Goal: Task Accomplishment & Management: Manage account settings

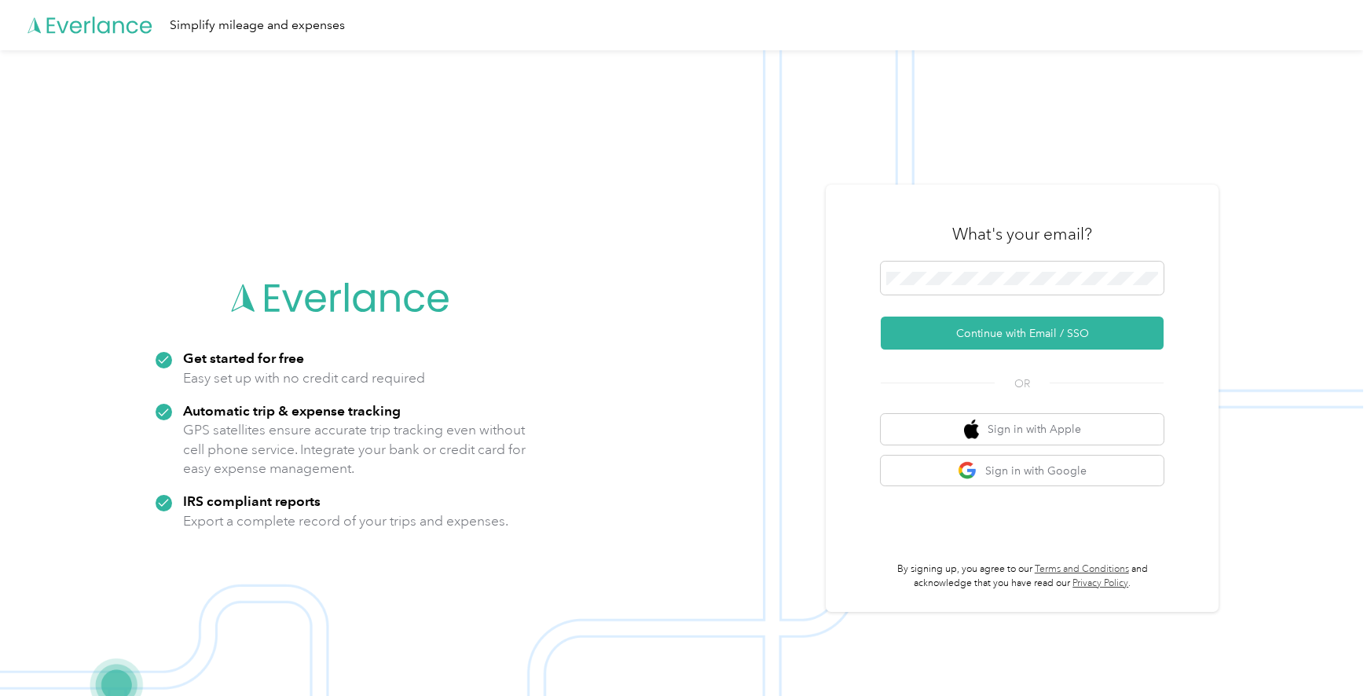
click at [945, 259] on div "What's your email?" at bounding box center [1021, 234] width 283 height 55
click at [988, 329] on button "Continue with Email / SSO" at bounding box center [1021, 333] width 283 height 33
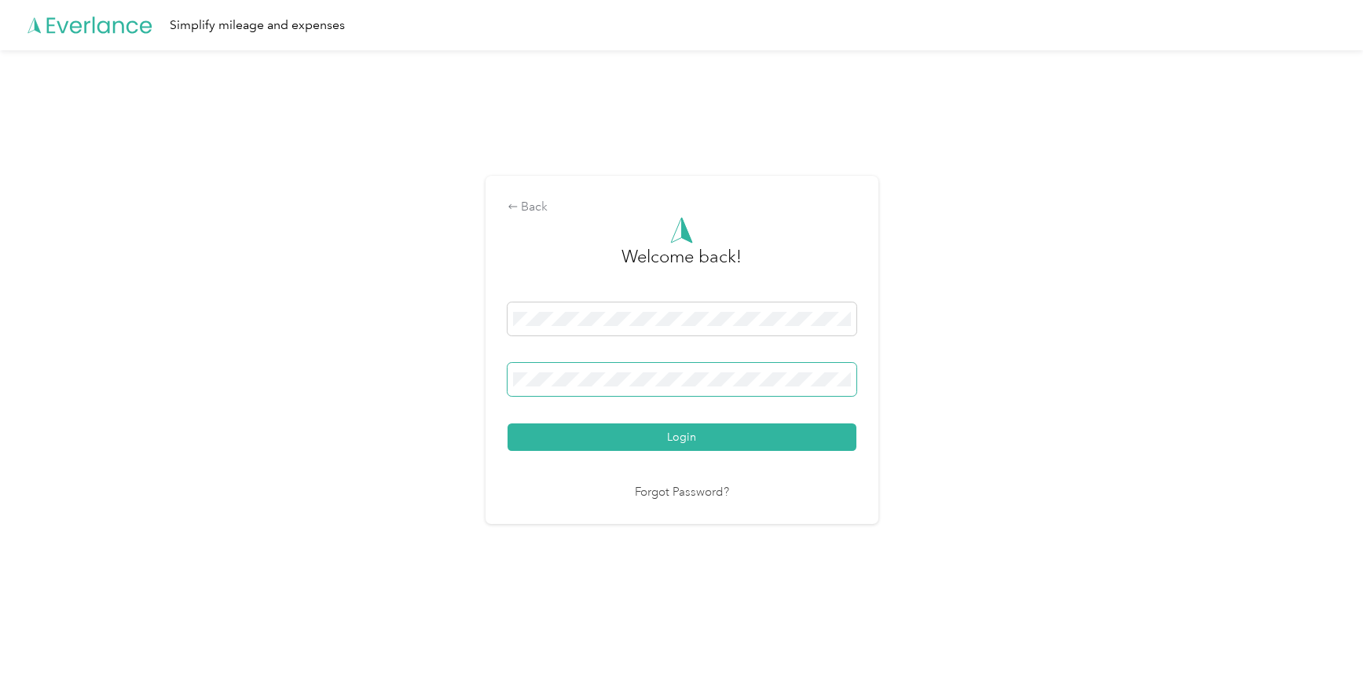
click at [609, 386] on span at bounding box center [681, 379] width 349 height 33
click at [755, 430] on button "Login" at bounding box center [681, 436] width 349 height 27
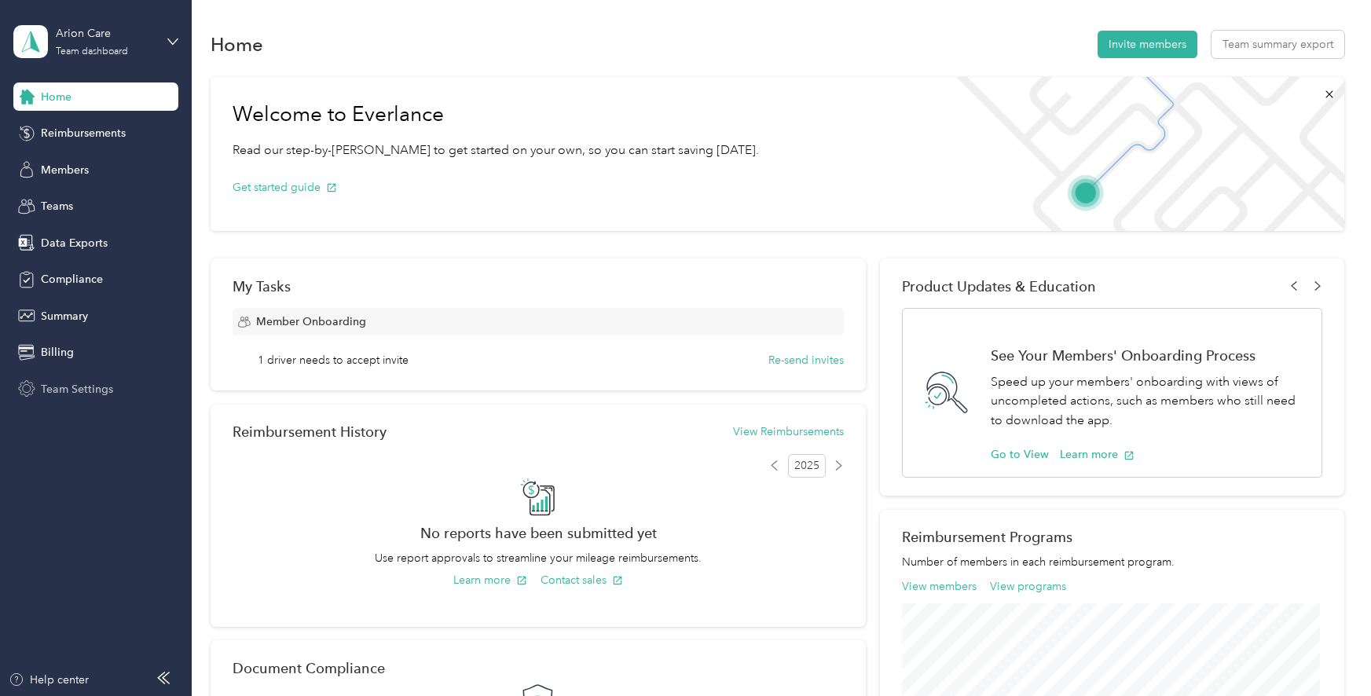
click at [88, 386] on span "Team Settings" at bounding box center [77, 389] width 72 height 16
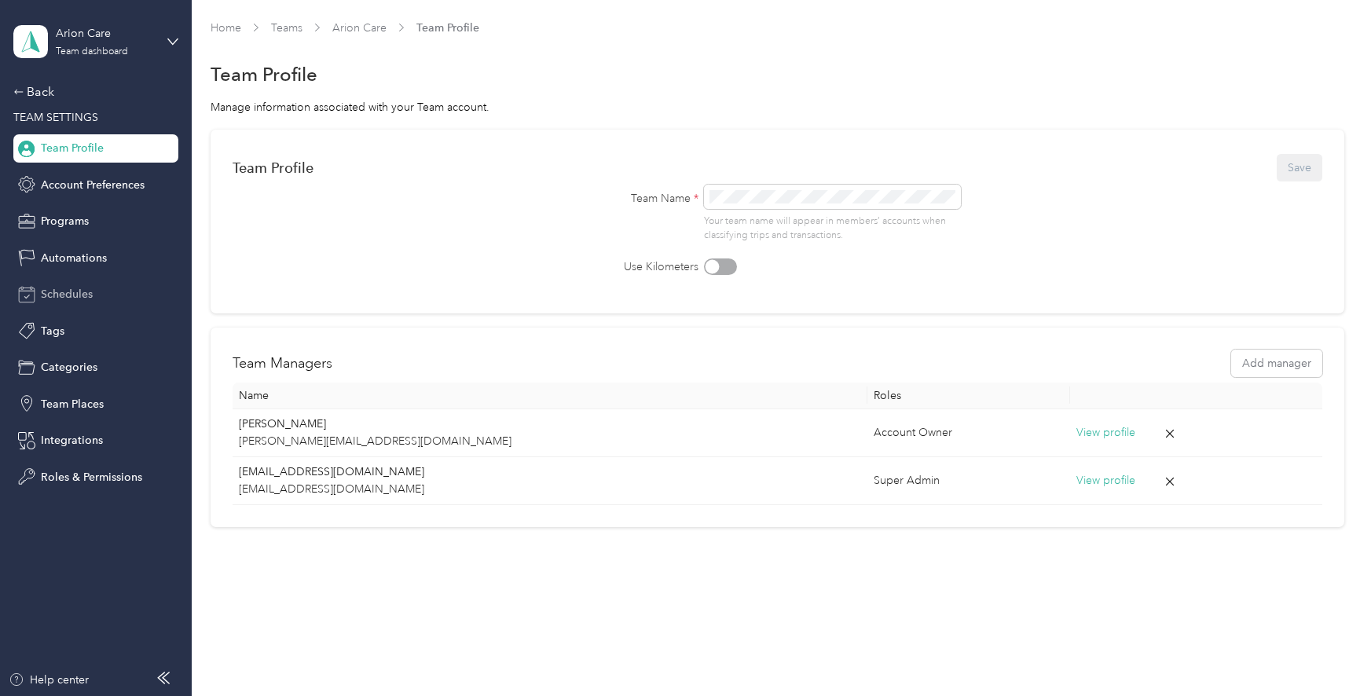
click at [70, 294] on span "Schedules" at bounding box center [67, 294] width 52 height 16
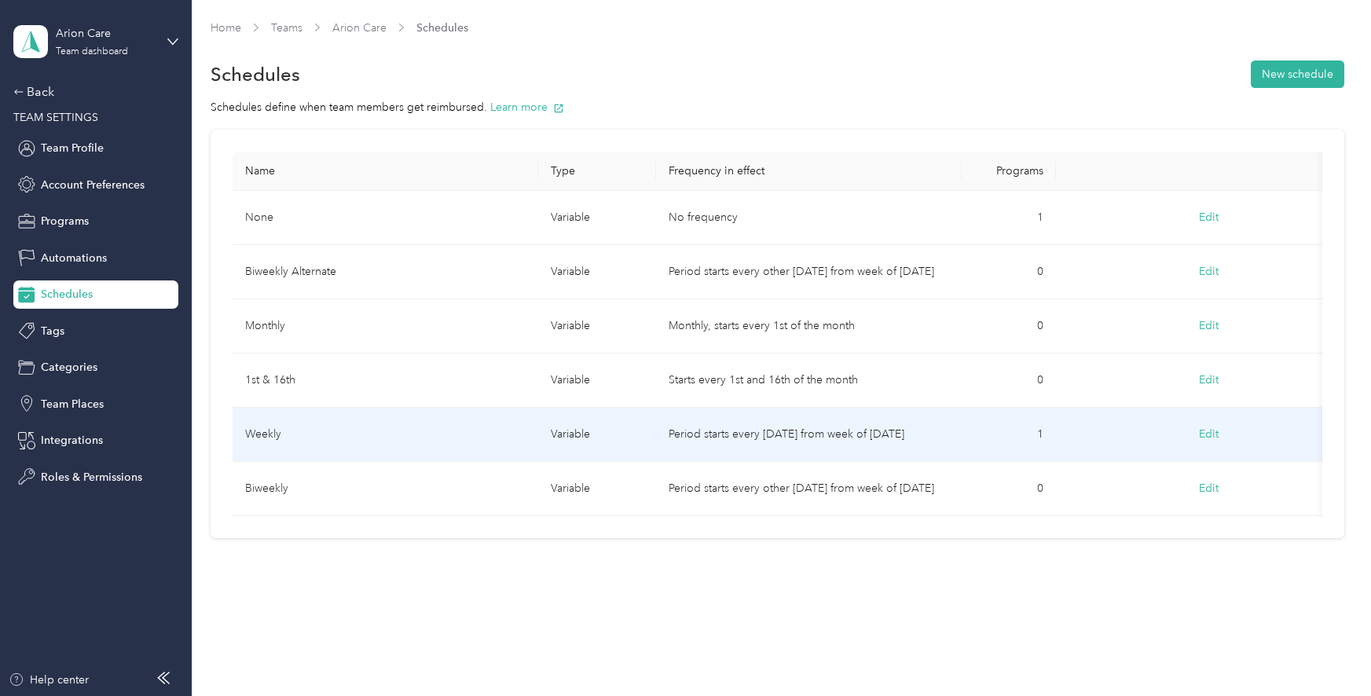
click at [1205, 434] on button "Edit" at bounding box center [1209, 434] width 42 height 28
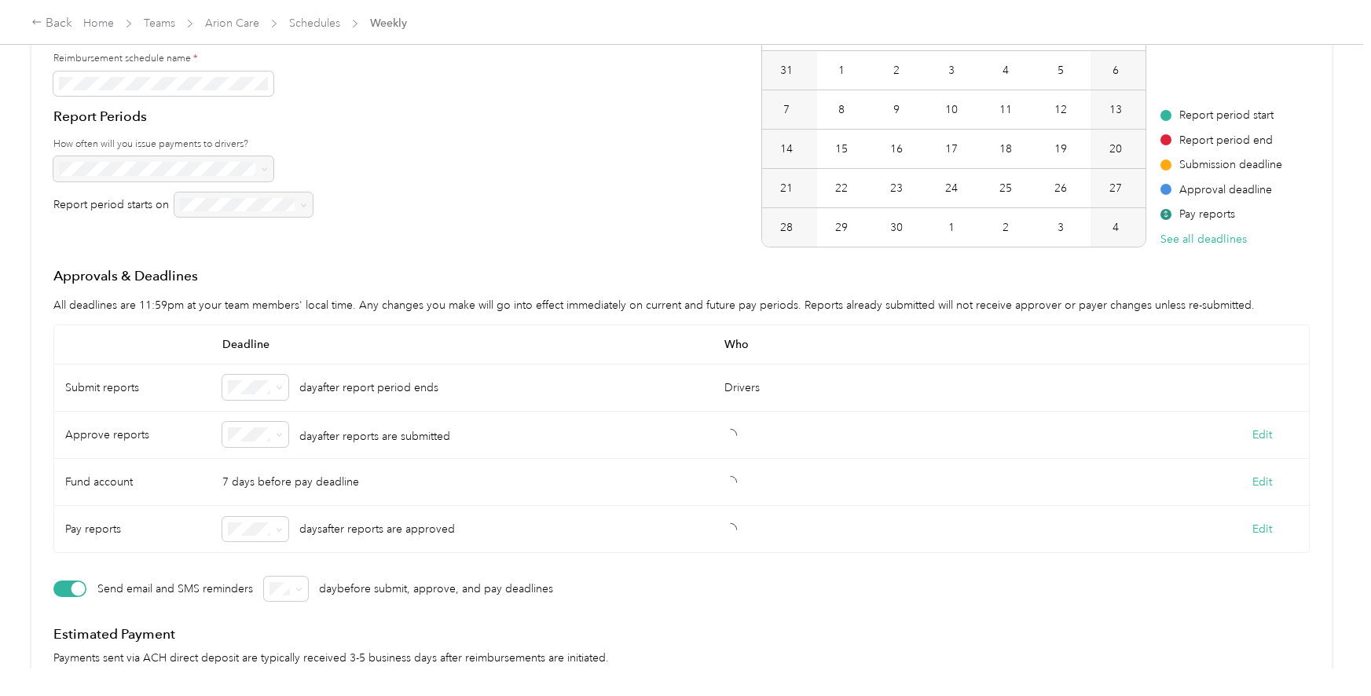
scroll to position [267, 0]
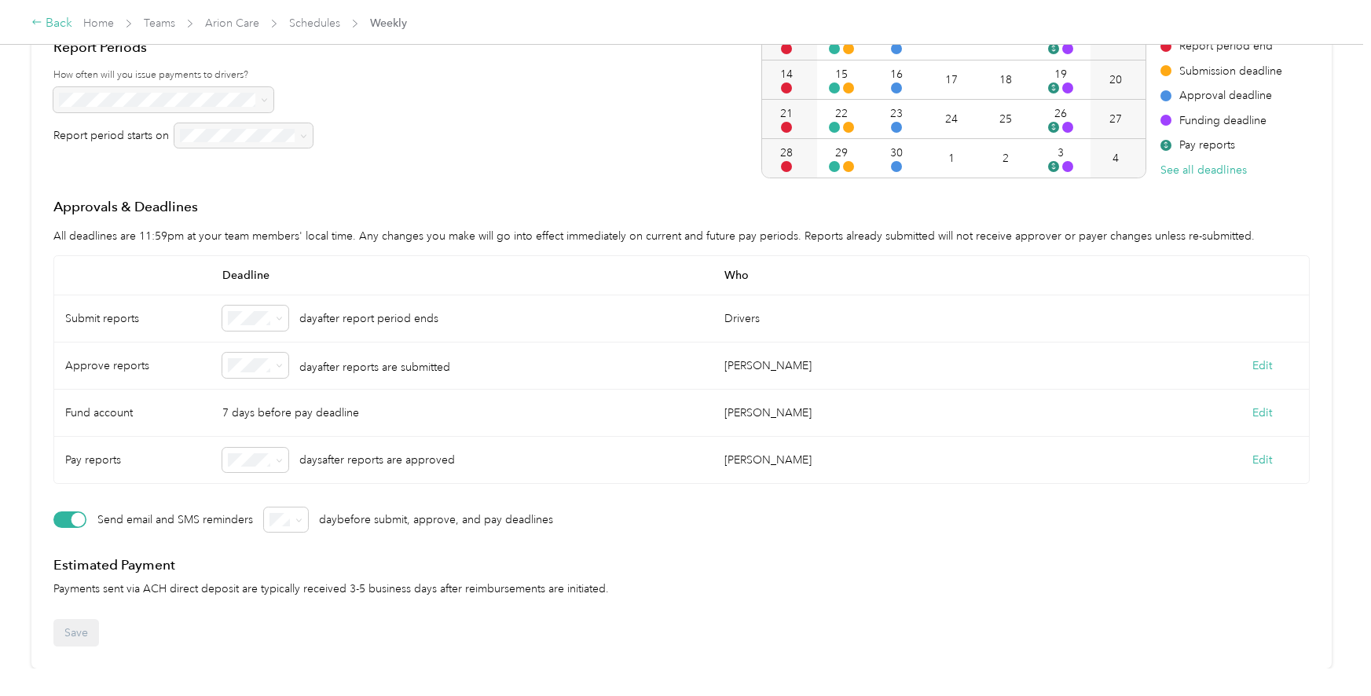
click at [53, 22] on div "Back" at bounding box center [51, 23] width 41 height 19
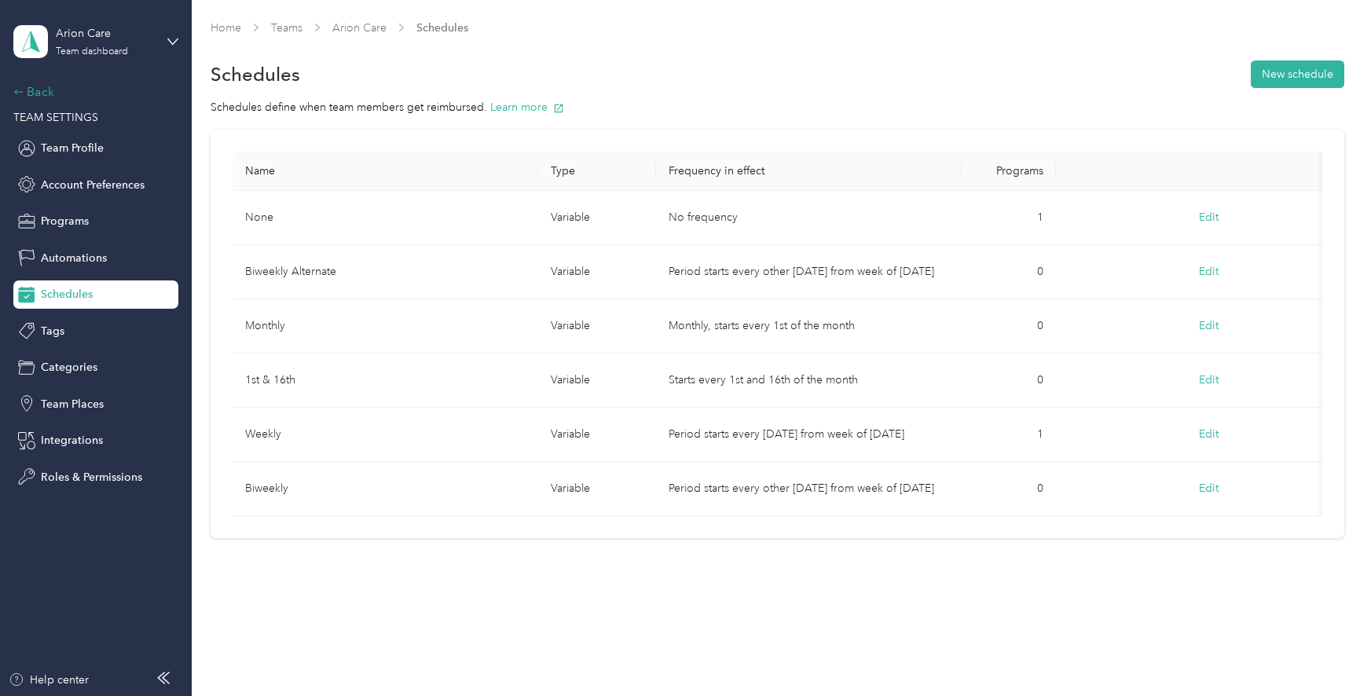
click at [41, 87] on div "Back" at bounding box center [91, 91] width 157 height 19
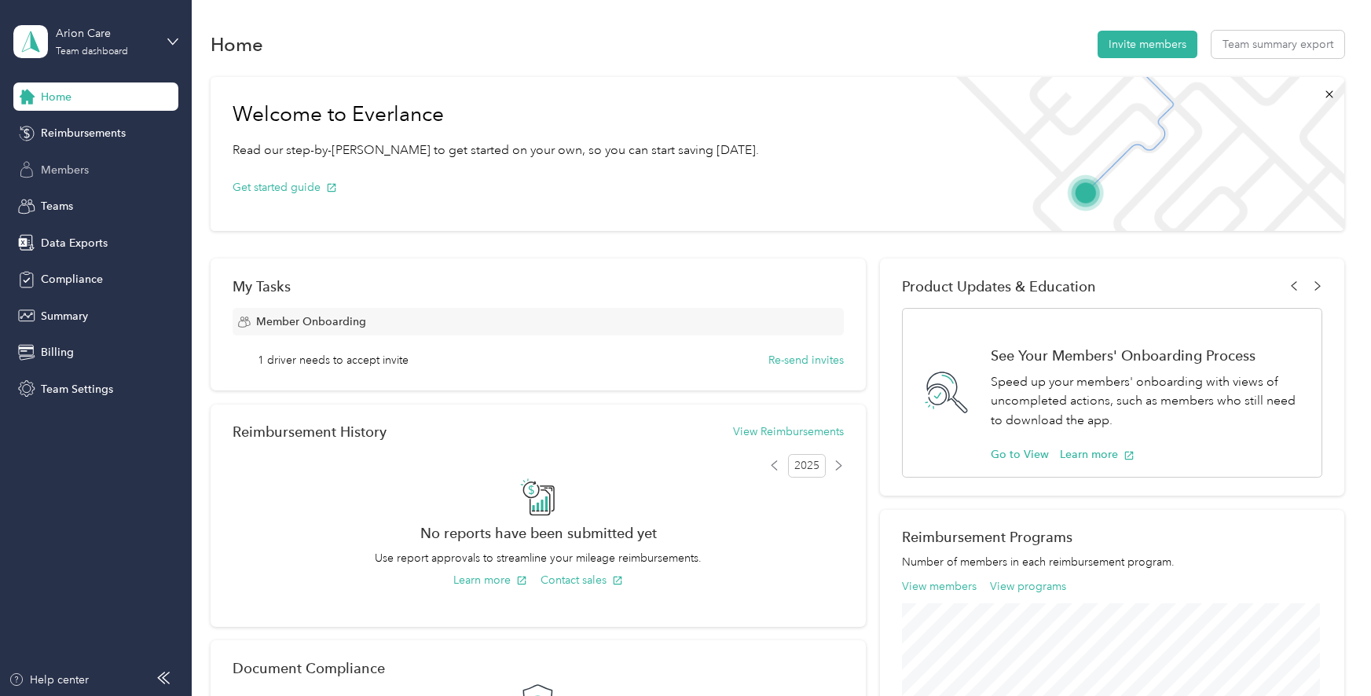
click at [69, 171] on span "Members" at bounding box center [65, 170] width 48 height 16
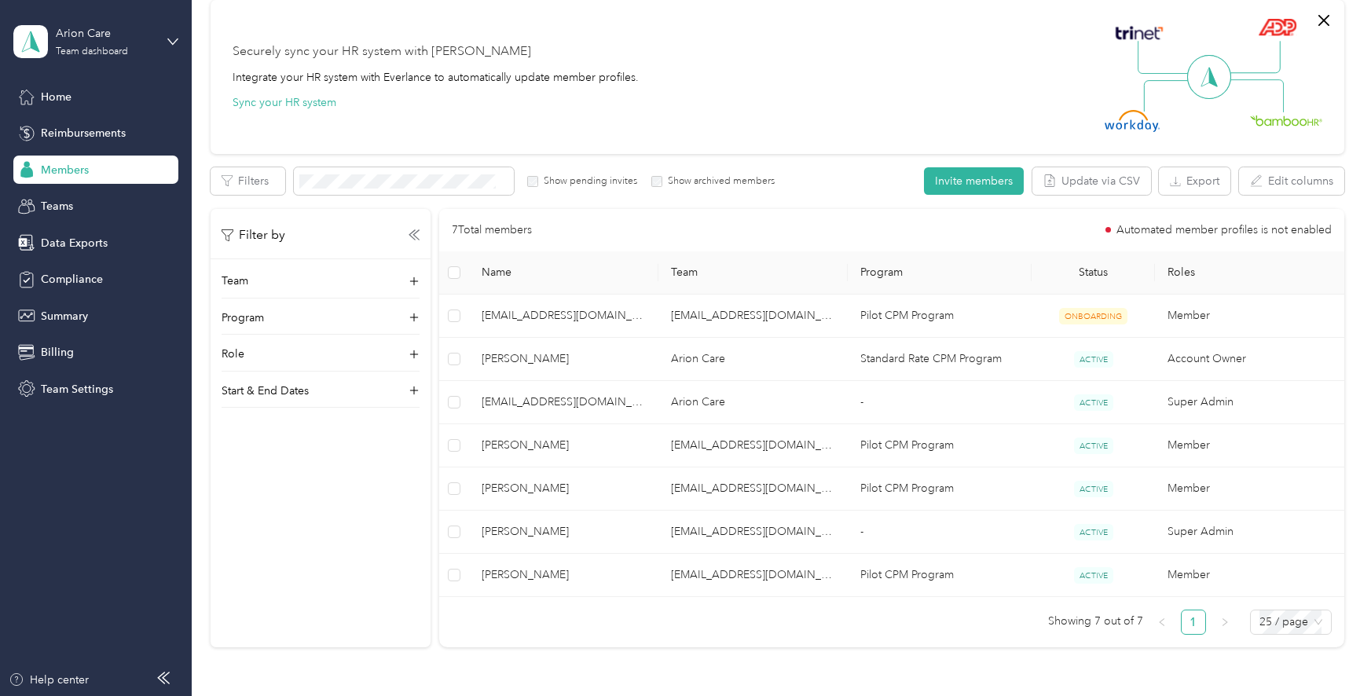
scroll to position [127, 0]
click at [46, 96] on span "Home" at bounding box center [56, 97] width 31 height 16
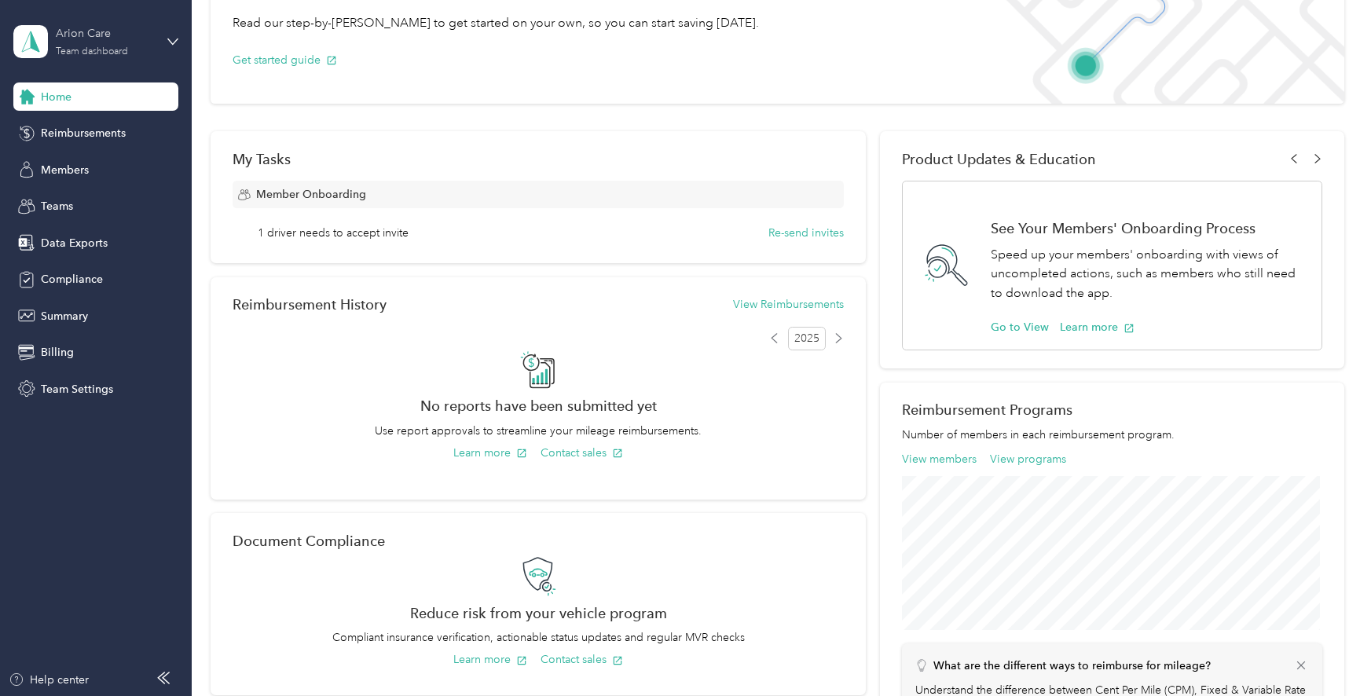
click at [130, 45] on div "Arion Care Team dashboard" at bounding box center [105, 40] width 98 height 31
click at [517, 107] on div "Welcome to Everlance Read our step-by-[PERSON_NAME] to get started on your own,…" at bounding box center [776, 425] width 1133 height 966
click at [57, 389] on span "Team Settings" at bounding box center [77, 389] width 72 height 16
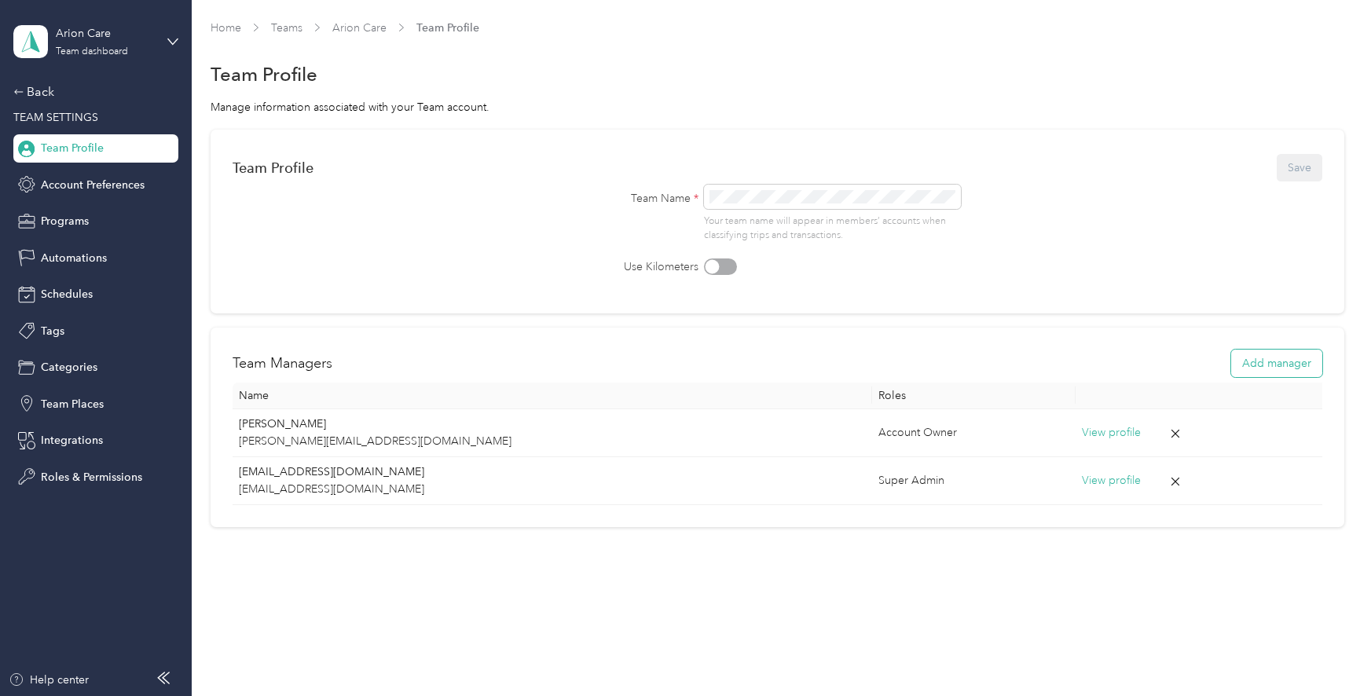
click at [1290, 360] on button "Add manager" at bounding box center [1276, 363] width 91 height 27
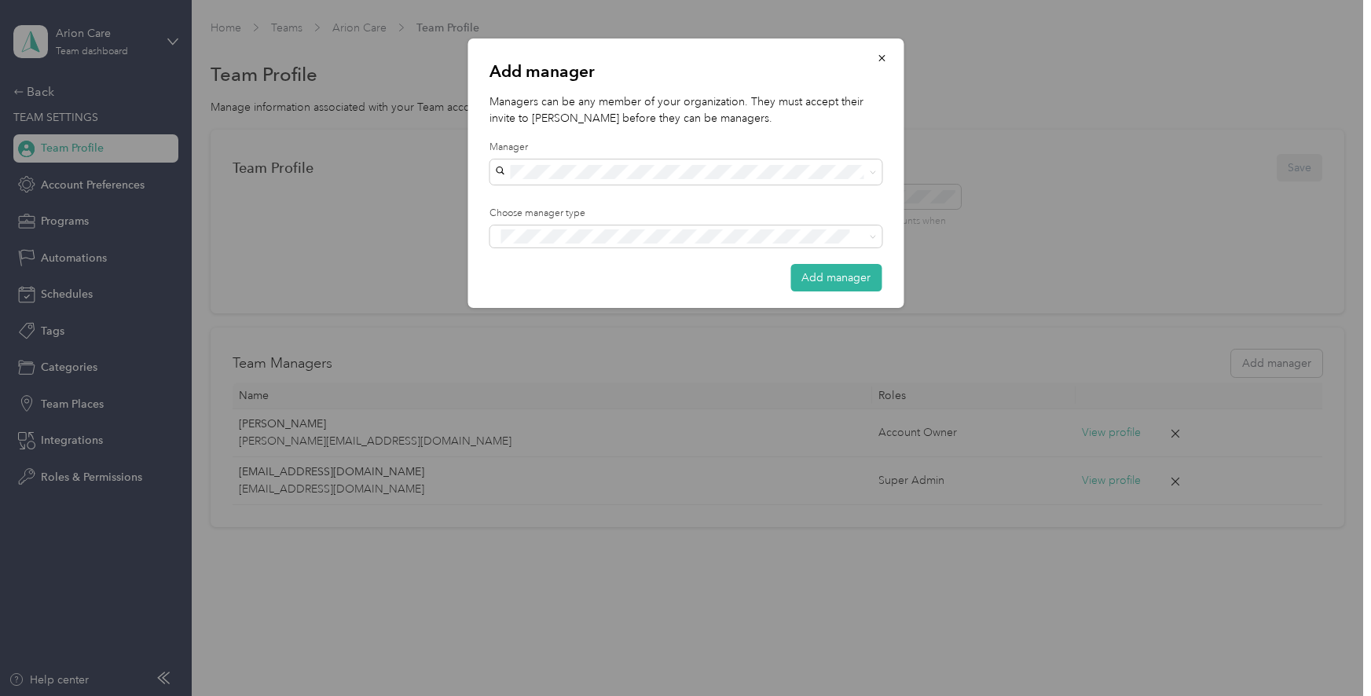
click at [557, 339] on span "[PERSON_NAME]" at bounding box center [543, 337] width 87 height 13
click at [877, 57] on icon "button" at bounding box center [881, 58] width 11 height 11
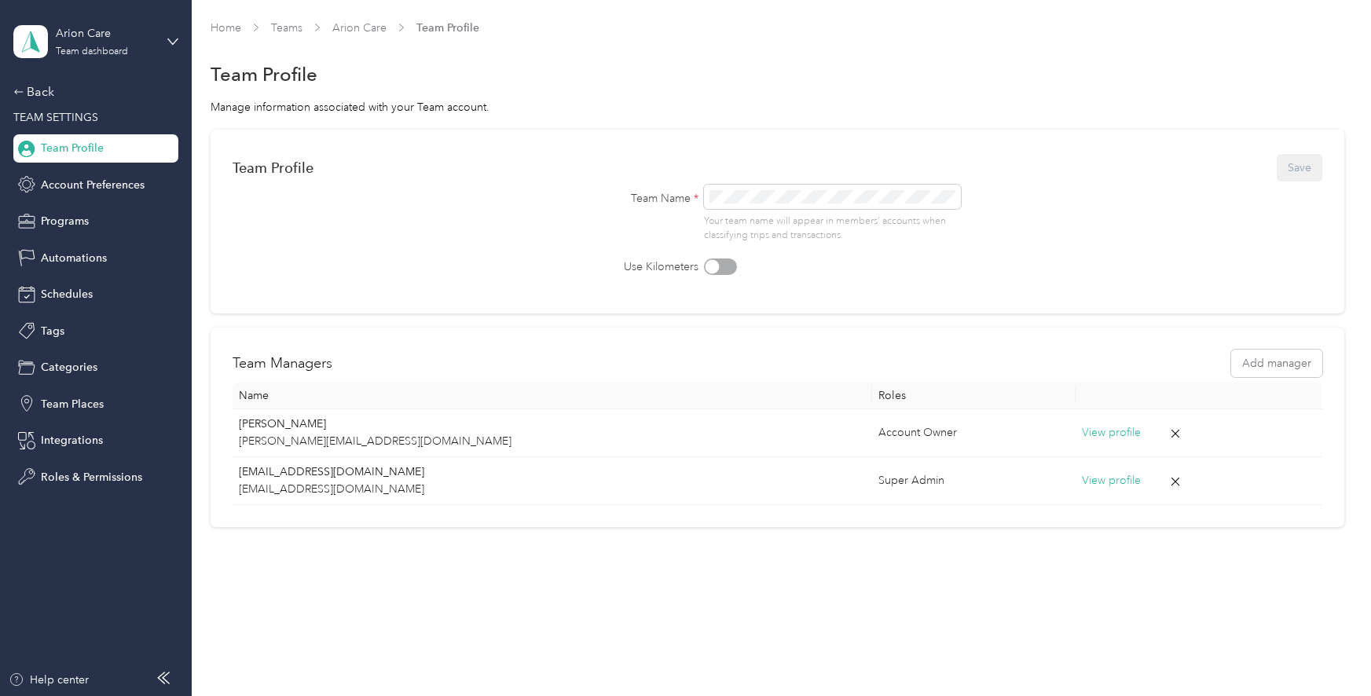
click at [514, 319] on div "Team Profile Save Team Name * Your team name will appear in members’ accounts w…" at bounding box center [776, 328] width 1133 height 397
click at [1279, 373] on button "Add manager" at bounding box center [1276, 363] width 91 height 27
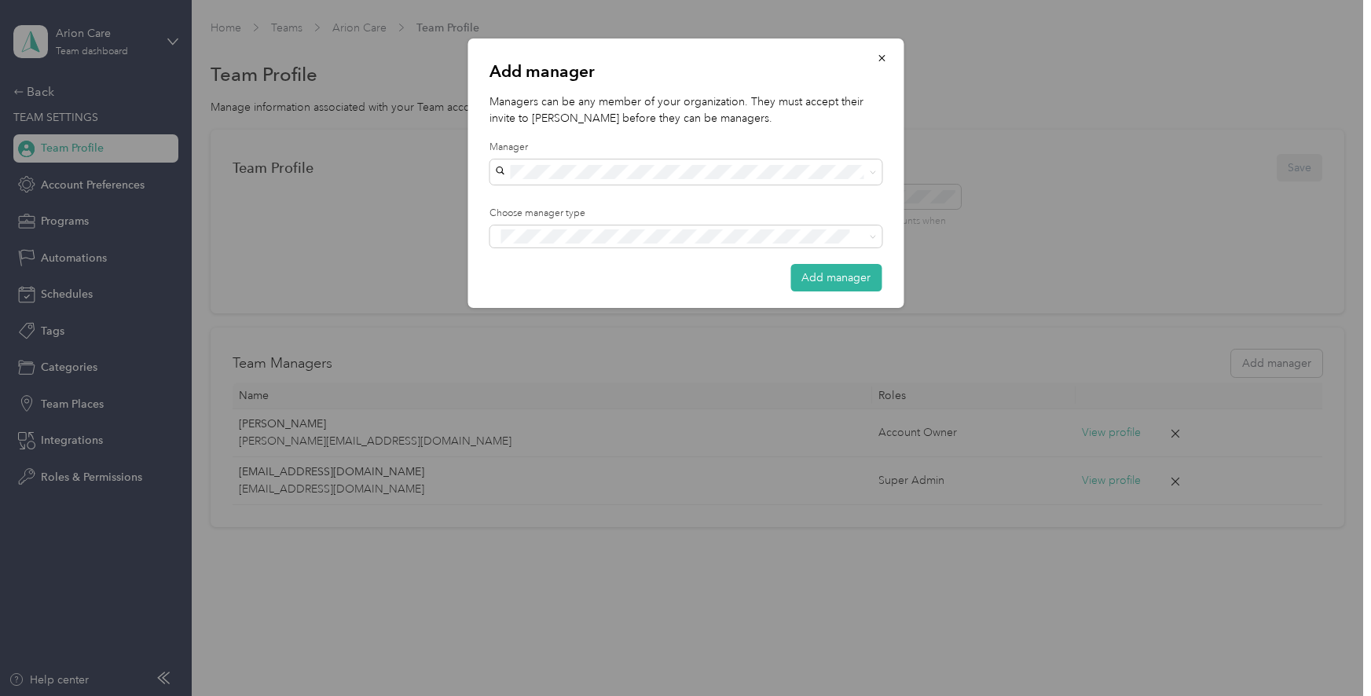
click at [521, 328] on div "[PERSON_NAME]" at bounding box center [685, 335] width 370 height 16
click at [847, 280] on button "Add manager" at bounding box center [835, 277] width 91 height 27
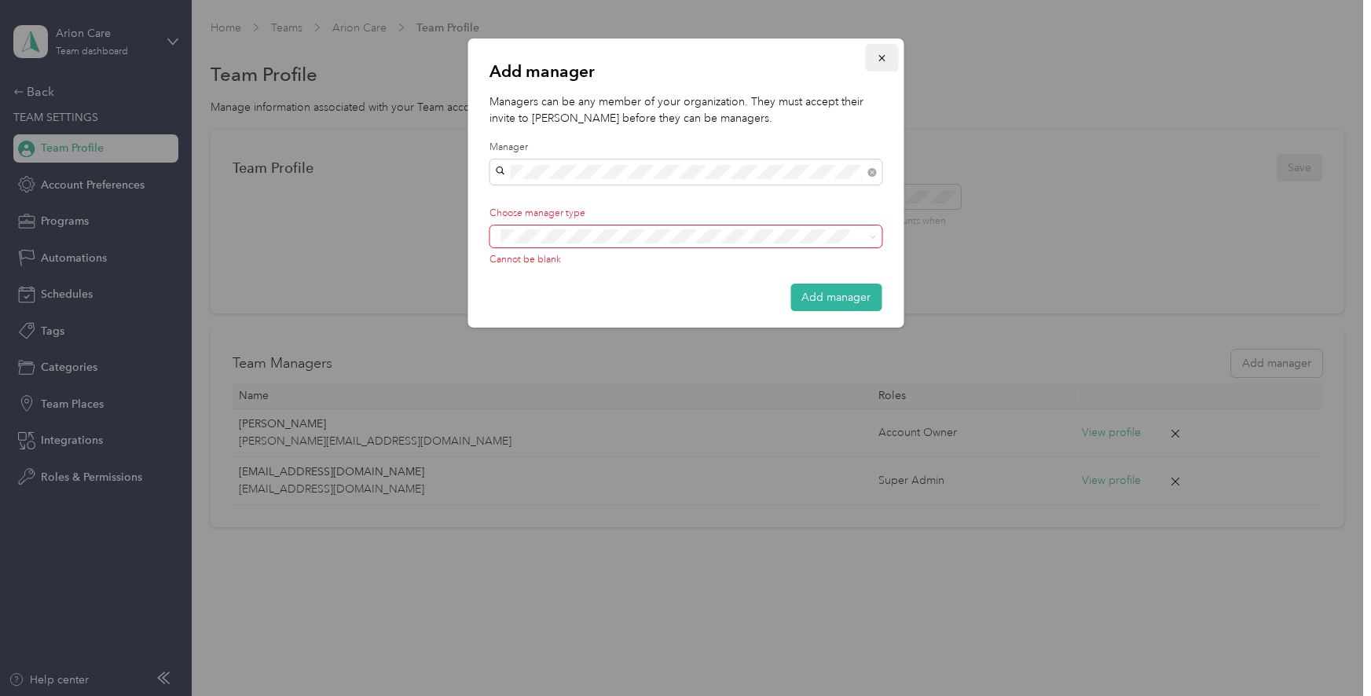
click at [883, 59] on icon "button" at bounding box center [881, 58] width 11 height 11
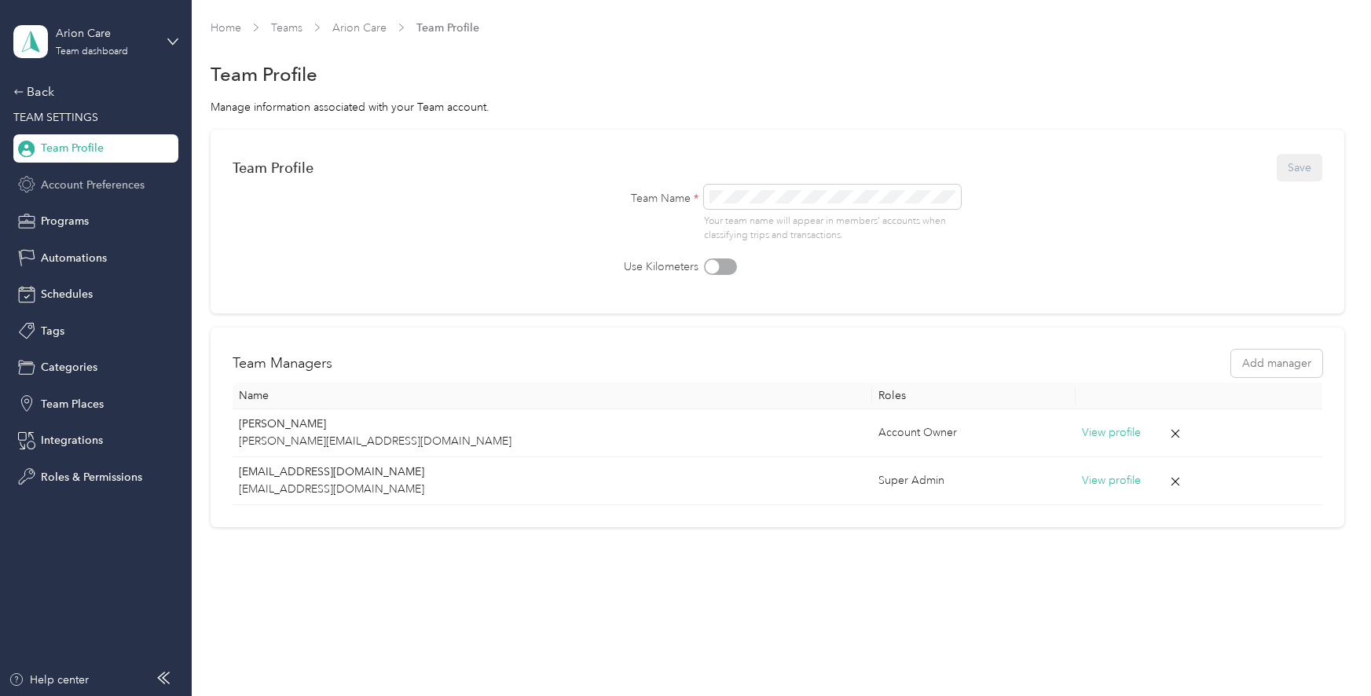
click at [100, 181] on span "Account Preferences" at bounding box center [93, 185] width 104 height 16
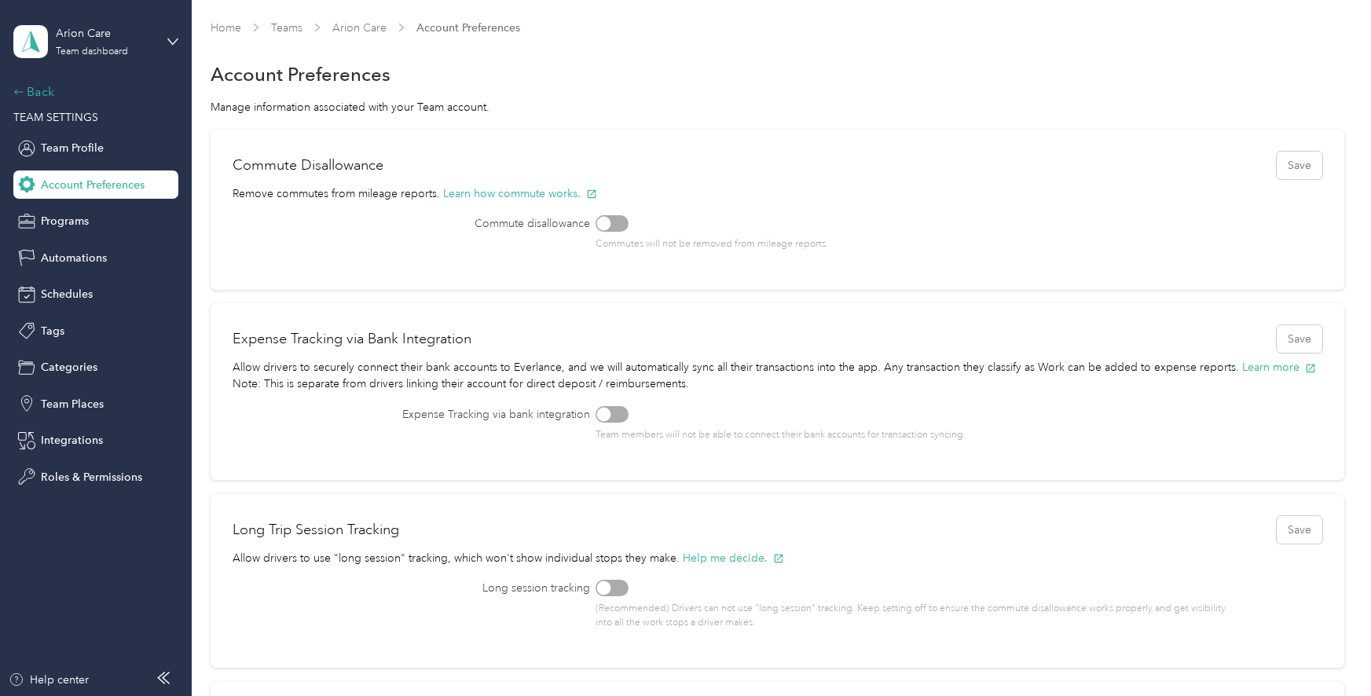
click at [52, 98] on div "Back" at bounding box center [91, 91] width 157 height 19
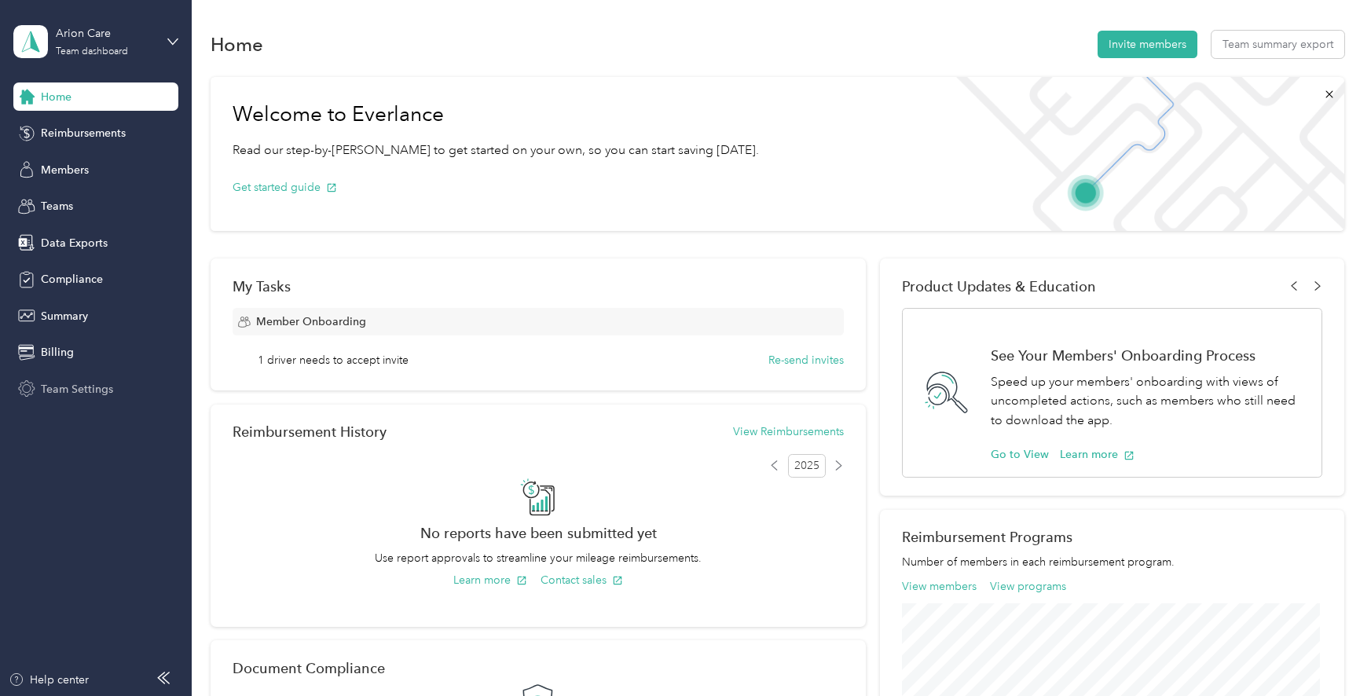
click at [93, 392] on span "Team Settings" at bounding box center [77, 389] width 72 height 16
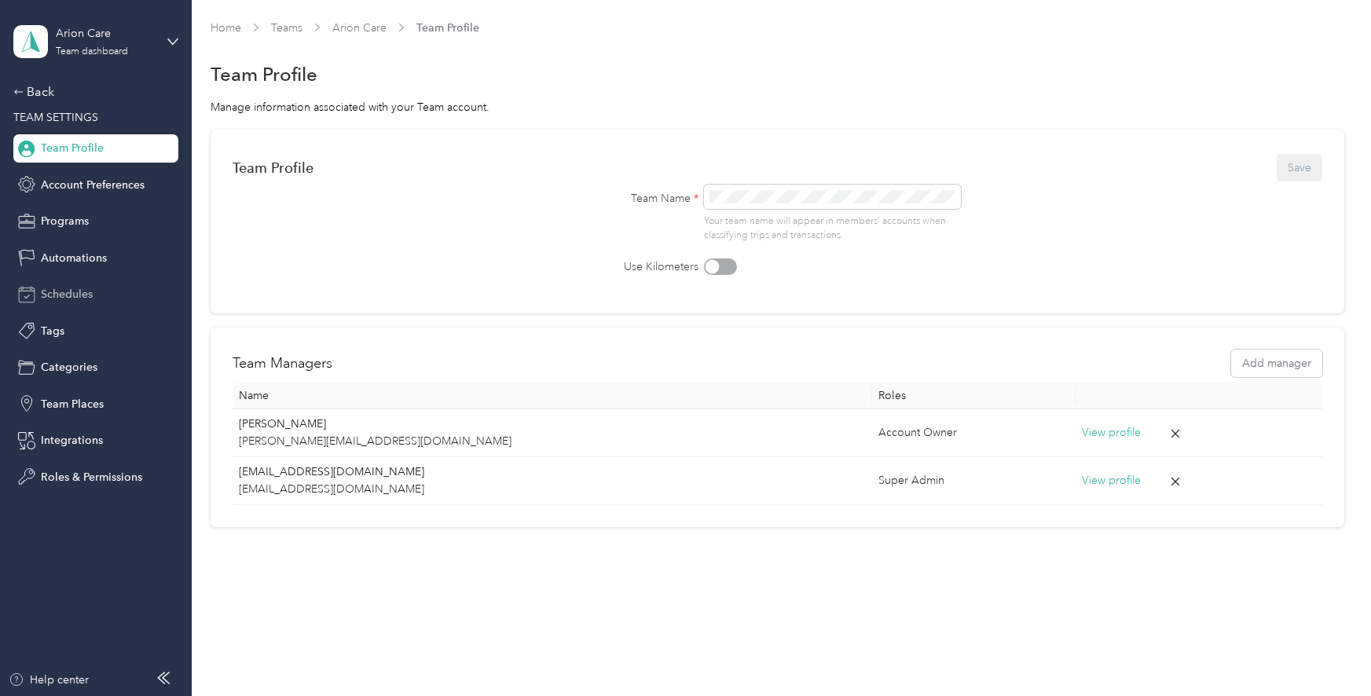
click at [98, 296] on div "Schedules" at bounding box center [95, 294] width 165 height 28
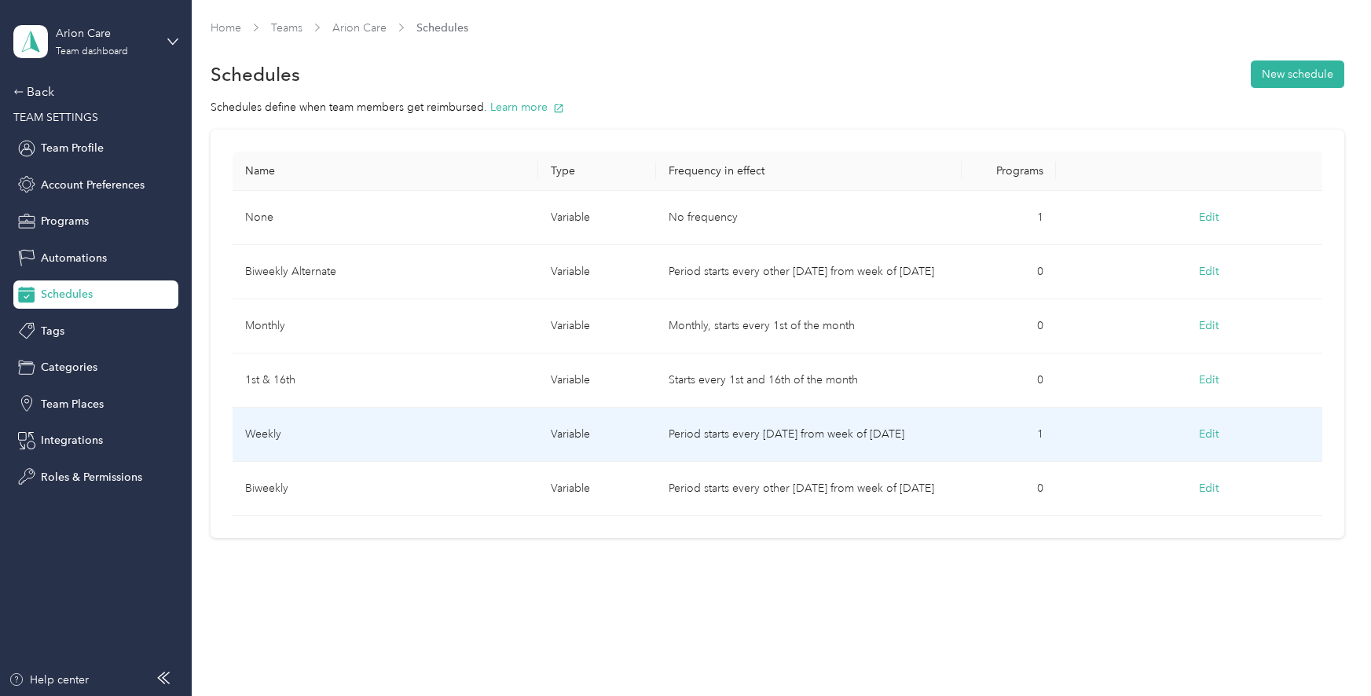
click at [1212, 434] on button "Edit" at bounding box center [1209, 434] width 42 height 28
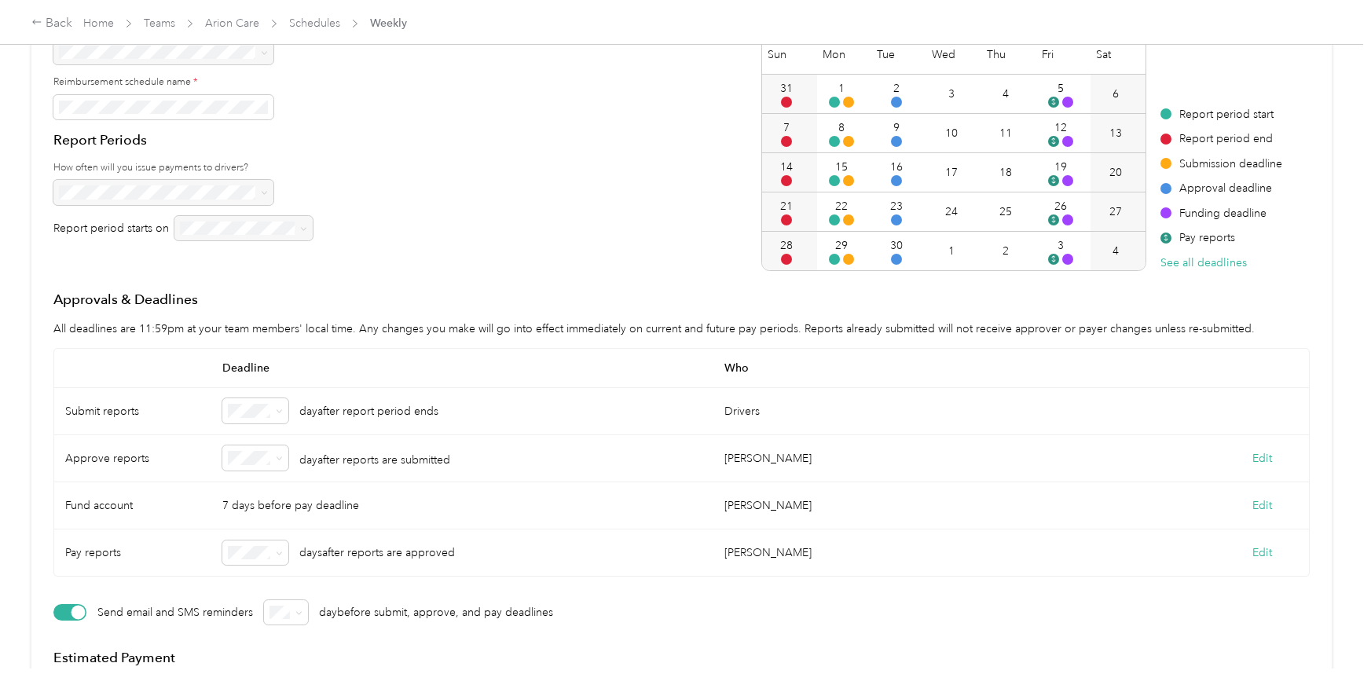
scroll to position [211, 0]
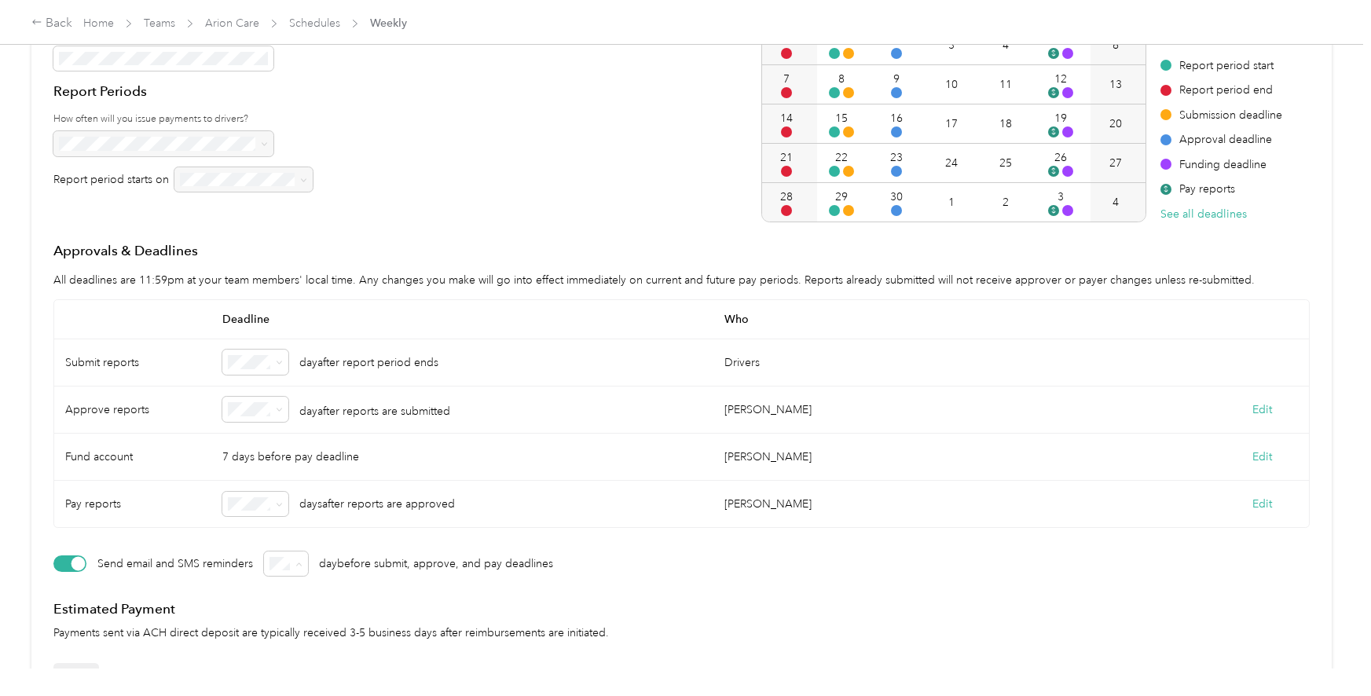
click at [408, 559] on p "day before submit, approve, and pay deadlines" at bounding box center [436, 563] width 234 height 16
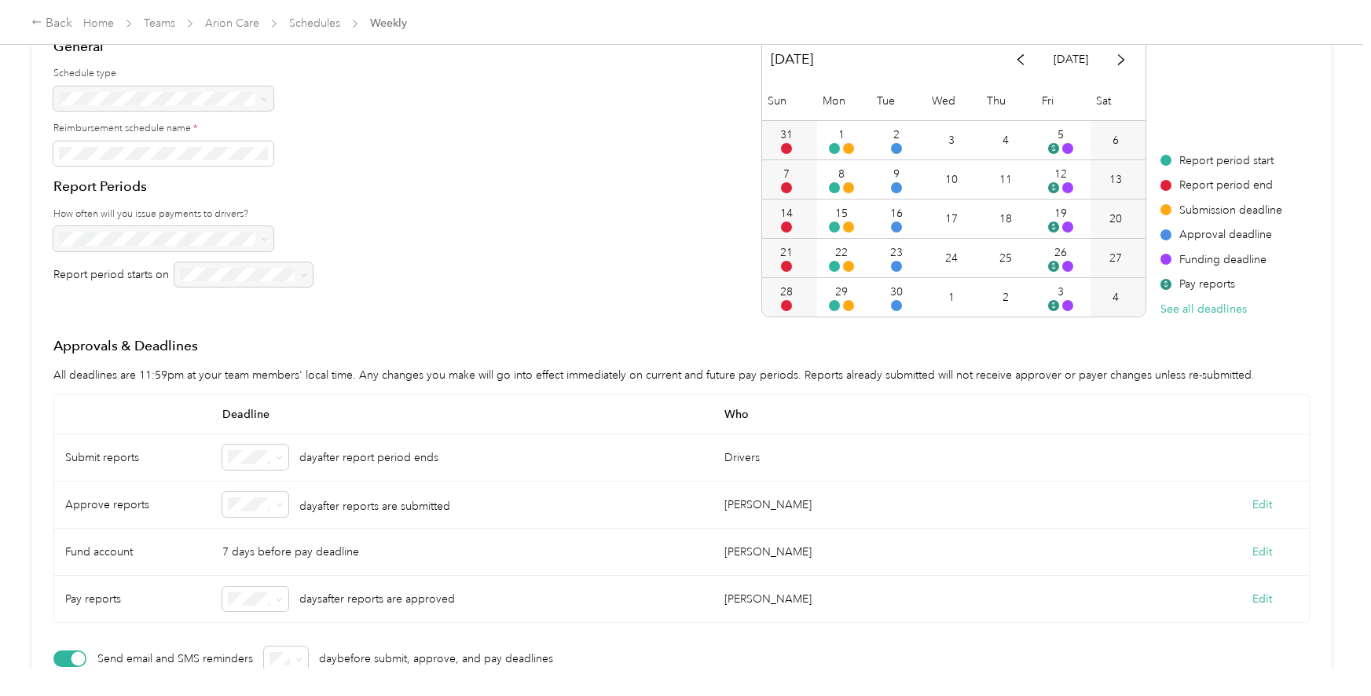
scroll to position [106, 0]
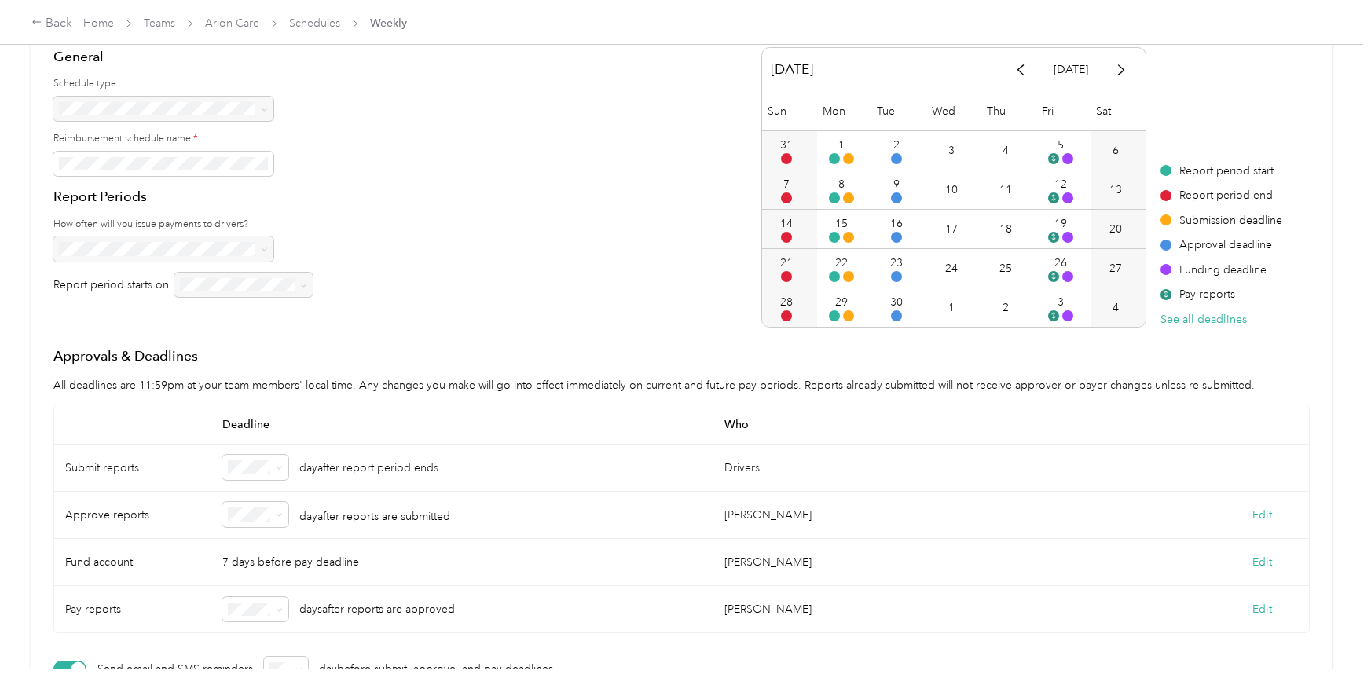
click at [401, 469] on p "day after report period ends" at bounding box center [368, 467] width 139 height 16
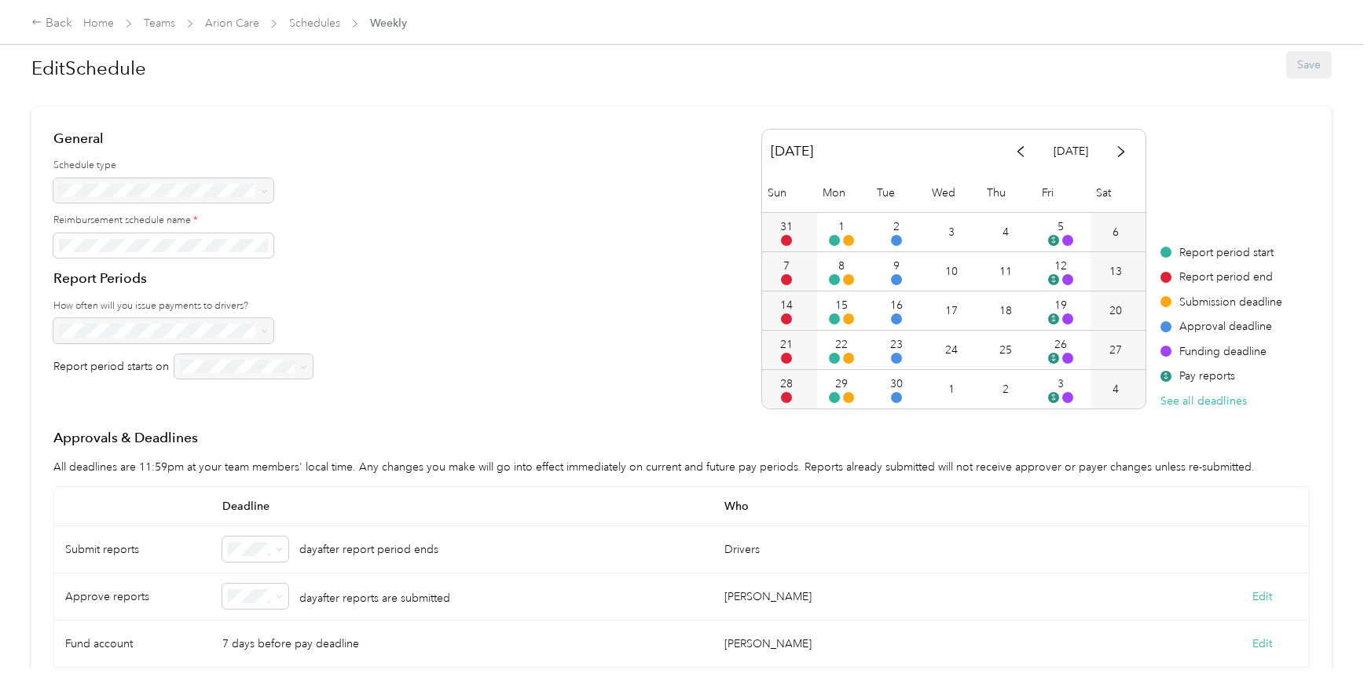
scroll to position [0, 0]
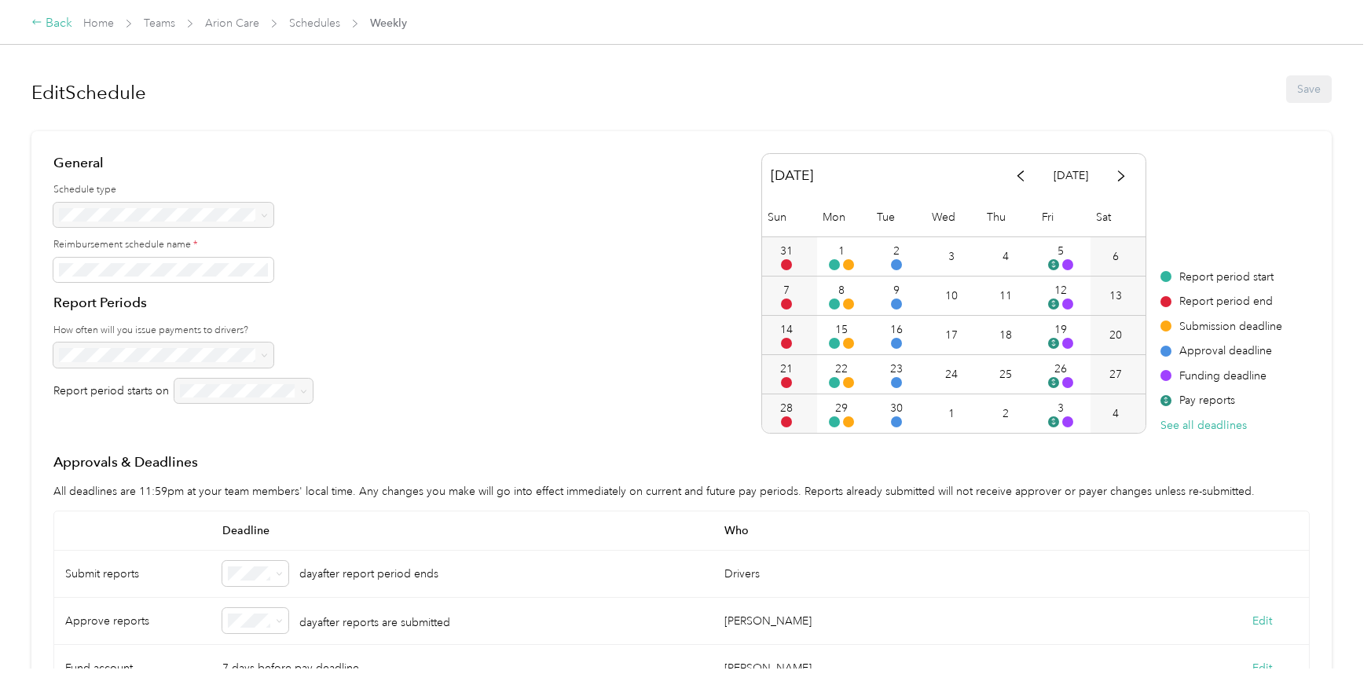
click at [47, 21] on div "Back" at bounding box center [51, 23] width 41 height 19
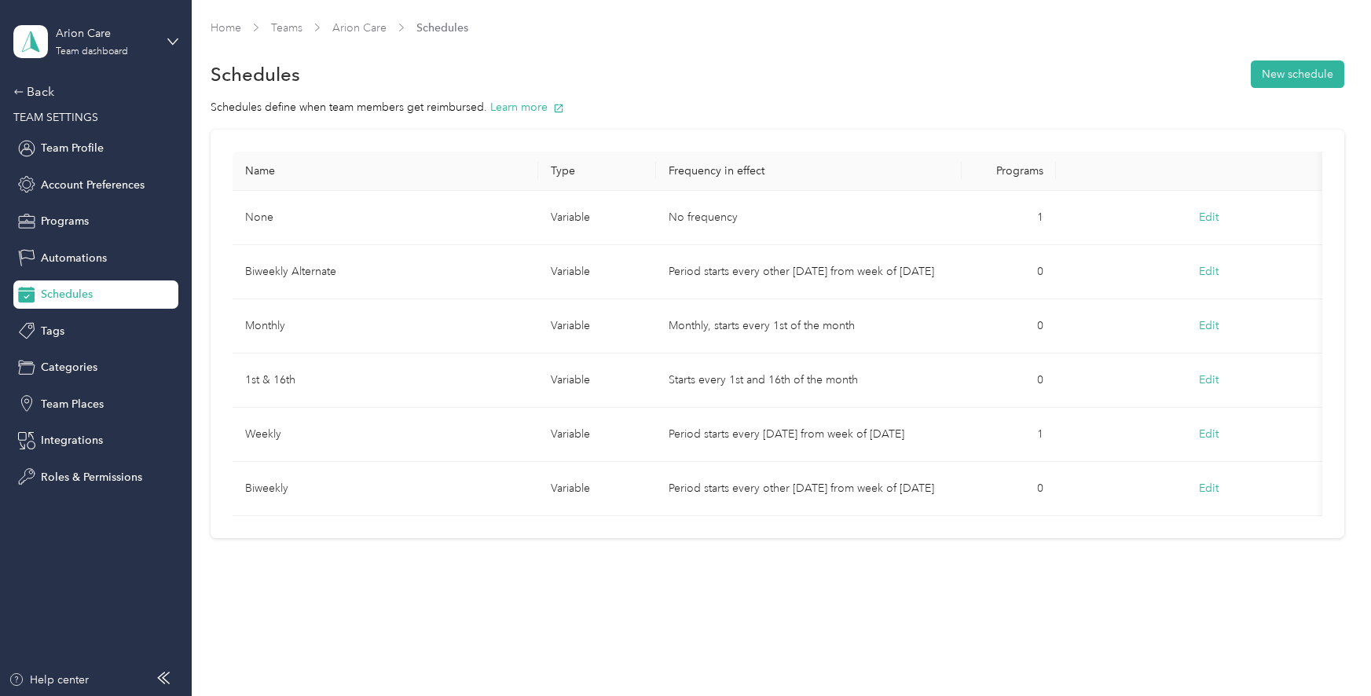
click at [53, 39] on div "Arion Care Team dashboard" at bounding box center [83, 41] width 141 height 33
click at [116, 198] on div "Log out" at bounding box center [178, 200] width 309 height 27
